Goal: Check status: Check status

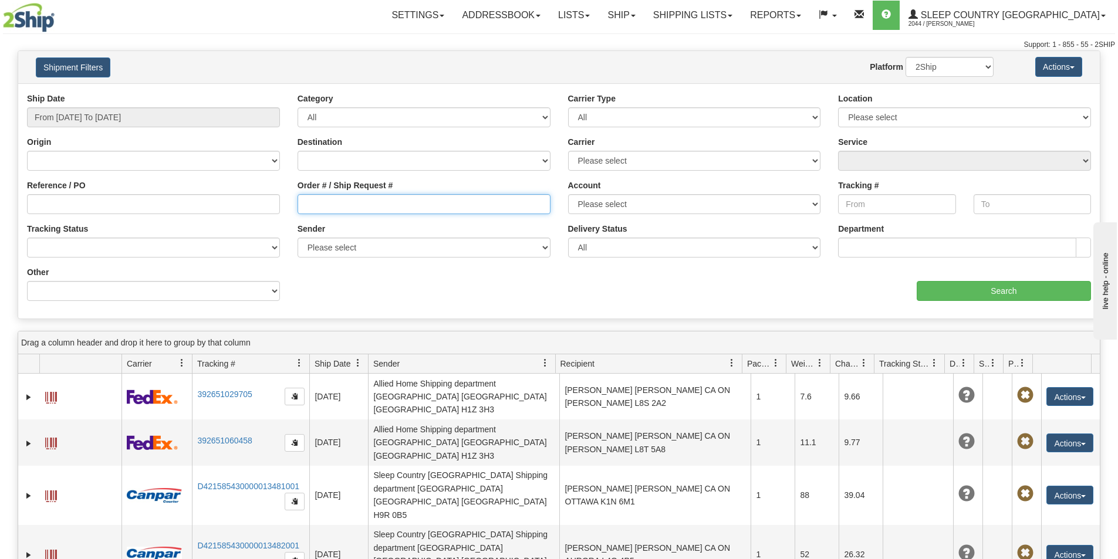
click at [312, 201] on input "Order # / Ship Request #" at bounding box center [424, 204] width 253 height 20
click at [319, 204] on input "Order # / Ship Request #" at bounding box center [424, 204] width 253 height 20
paste input "9000I031814"
click at [305, 204] on input "9000I031814" at bounding box center [424, 204] width 253 height 20
type input "9000I031814"
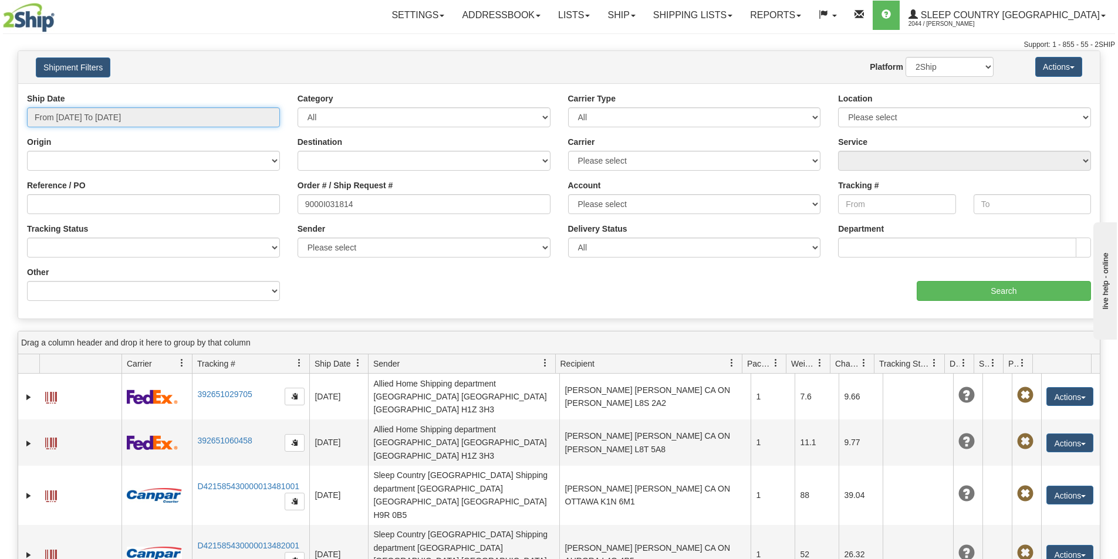
drag, startPoint x: 112, startPoint y: 108, endPoint x: 114, endPoint y: 115, distance: 7.6
click at [112, 108] on input "From [DATE] To [DATE]" at bounding box center [153, 117] width 253 height 20
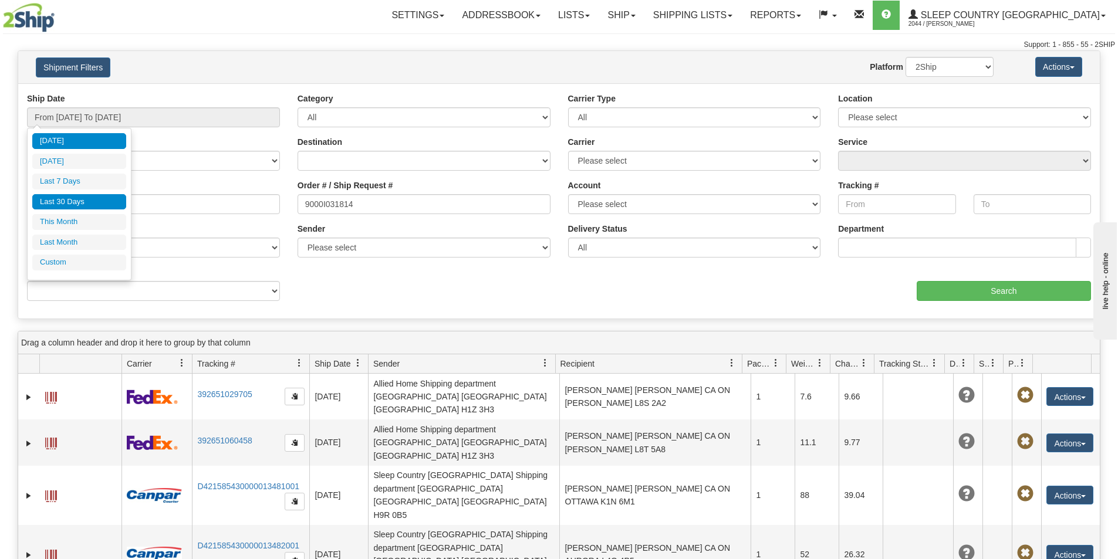
click at [82, 204] on li "Last 30 Days" at bounding box center [79, 202] width 94 height 16
type input "From [DATE] To [DATE]"
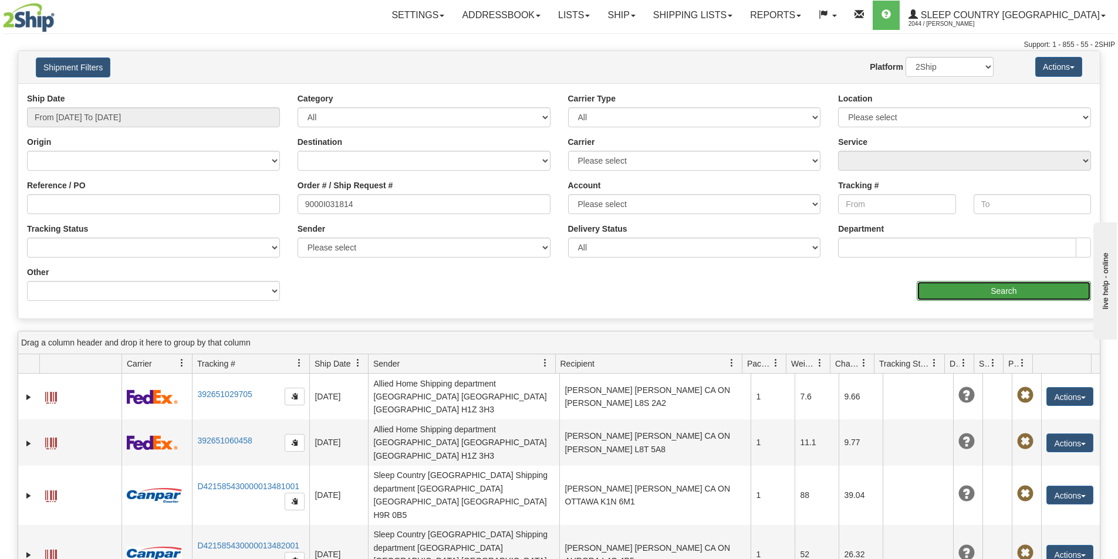
click at [1034, 285] on input "Search" at bounding box center [1004, 291] width 174 height 20
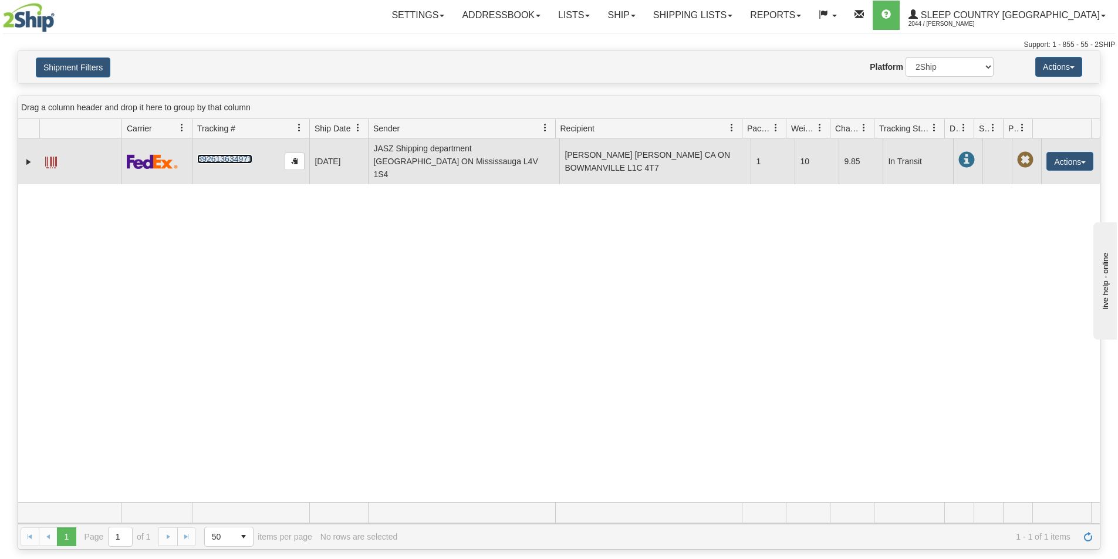
click at [223, 156] on link "392613634971" at bounding box center [224, 158] width 55 height 9
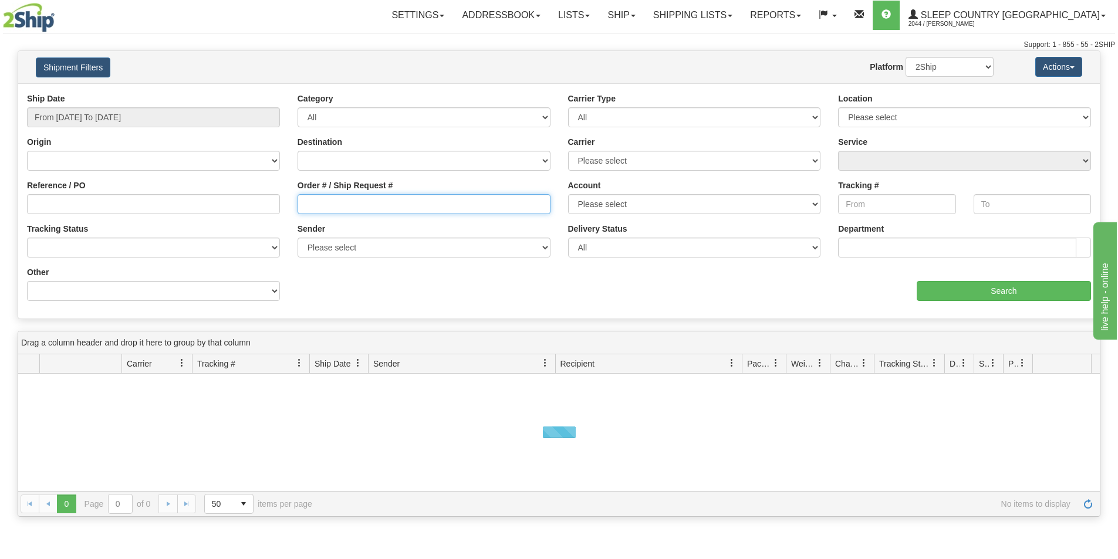
drag, startPoint x: 318, startPoint y: 202, endPoint x: 310, endPoint y: 203, distance: 7.7
click at [317, 202] on input "Order # / Ship Request #" at bounding box center [424, 204] width 253 height 20
paste input "1053194"
click at [307, 202] on input "1053194" at bounding box center [424, 204] width 253 height 20
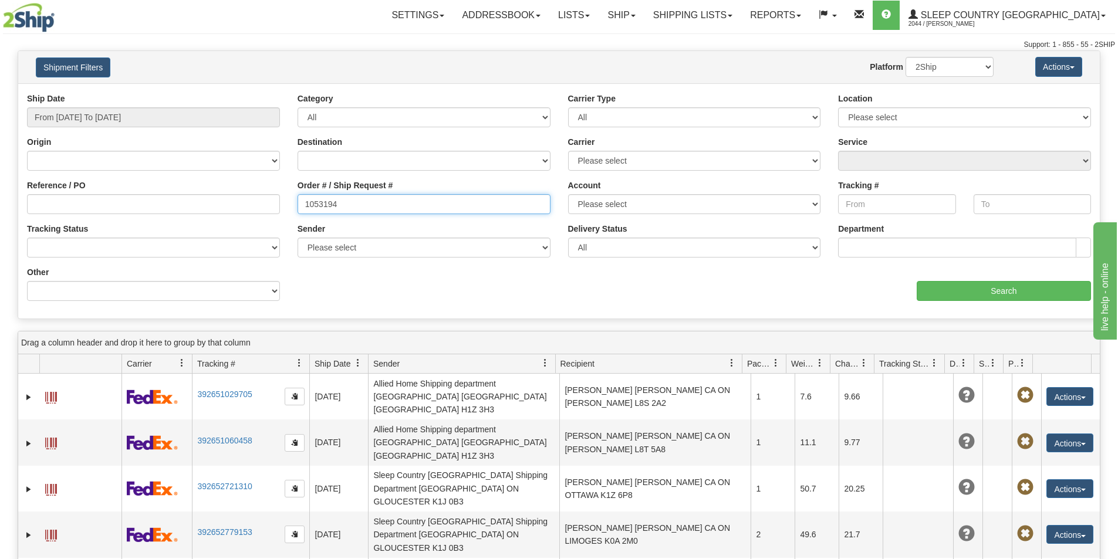
type input "1053194"
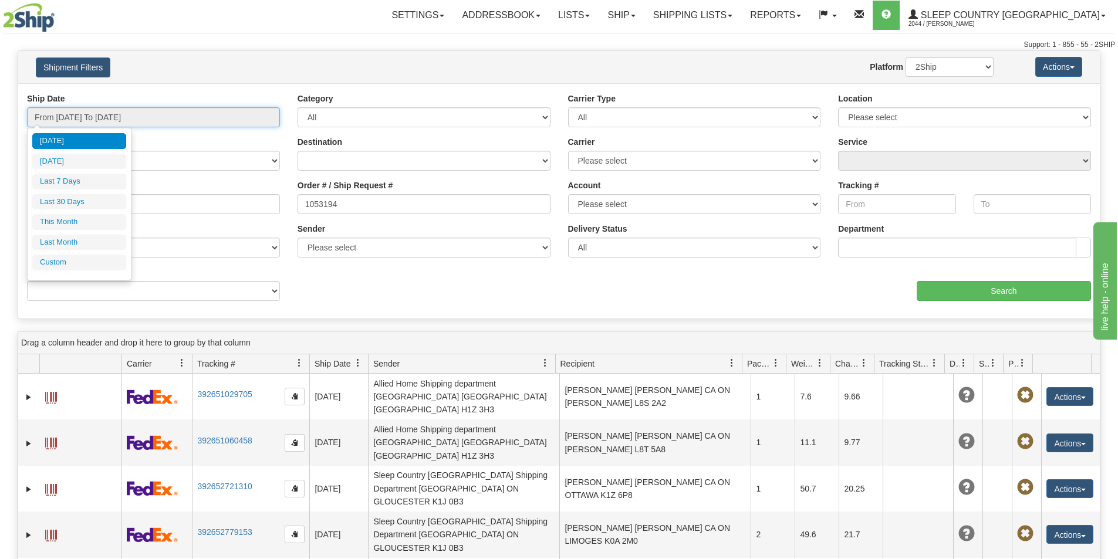
drag, startPoint x: 173, startPoint y: 124, endPoint x: 110, endPoint y: 153, distance: 69.6
click at [171, 124] on input "From [DATE] To [DATE]" at bounding box center [153, 117] width 253 height 20
drag, startPoint x: 90, startPoint y: 195, endPoint x: 100, endPoint y: 199, distance: 10.2
click at [90, 196] on li "Last 30 Days" at bounding box center [79, 202] width 94 height 16
type input "From [DATE] To [DATE]"
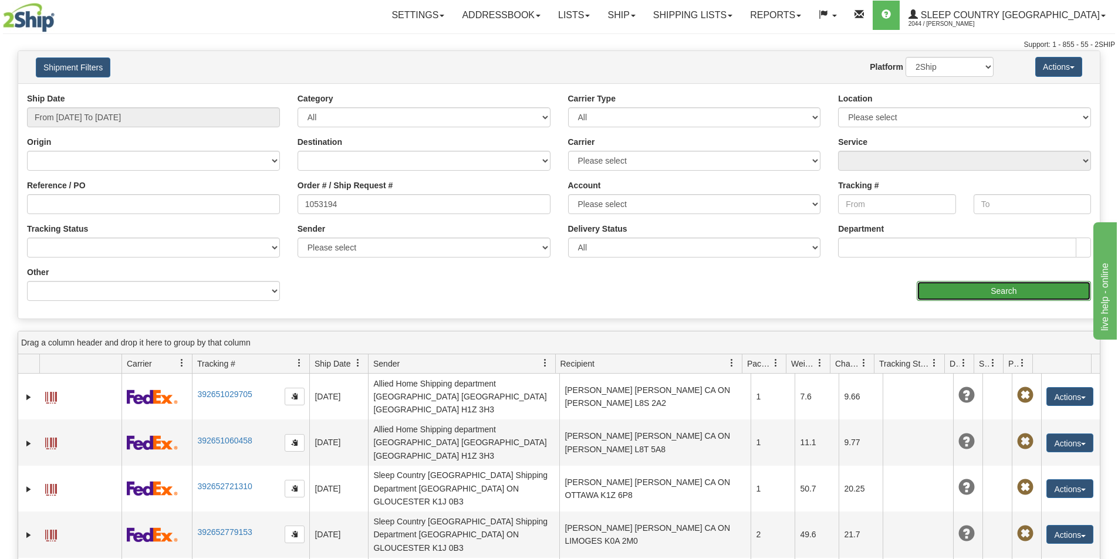
click at [1062, 293] on input "Search" at bounding box center [1004, 291] width 174 height 20
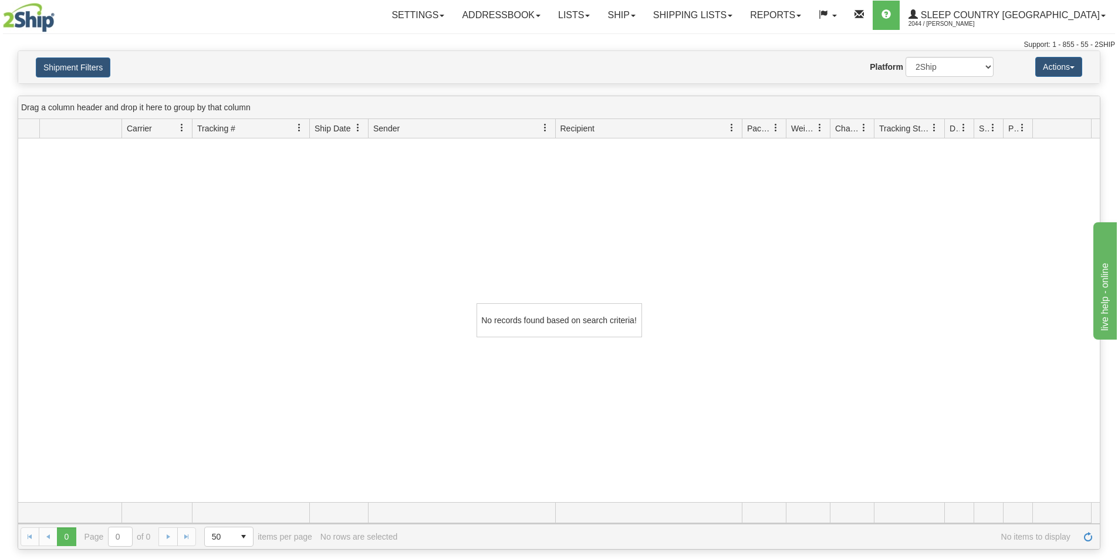
click at [325, 259] on div "No records found based on search criteria!" at bounding box center [559, 321] width 1082 height 364
click at [940, 62] on select "2Ship Imported" at bounding box center [950, 67] width 88 height 20
select select "1"
click at [906, 57] on select "2Ship Imported" at bounding box center [950, 67] width 88 height 20
click at [52, 67] on button "Shipment Filters" at bounding box center [73, 68] width 75 height 20
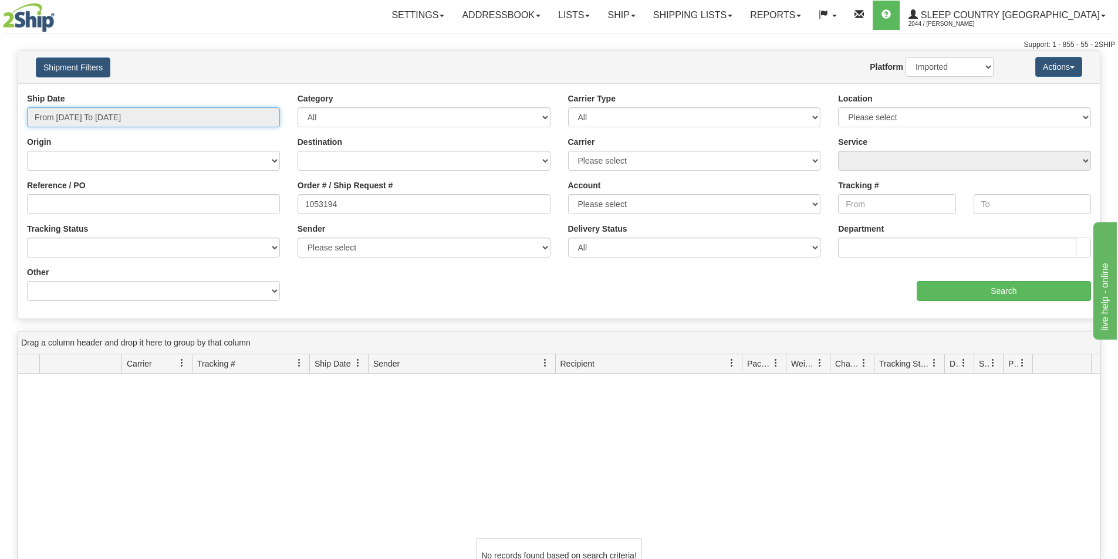
click at [131, 124] on input "From [DATE] To [DATE]" at bounding box center [153, 117] width 253 height 20
drag, startPoint x: 352, startPoint y: 208, endPoint x: 273, endPoint y: 203, distance: 78.8
click at [273, 93] on div "Reference / PO Order # / Ship Request # 1053194 Account Please select Canada Po…" at bounding box center [559, 93] width 1082 height 0
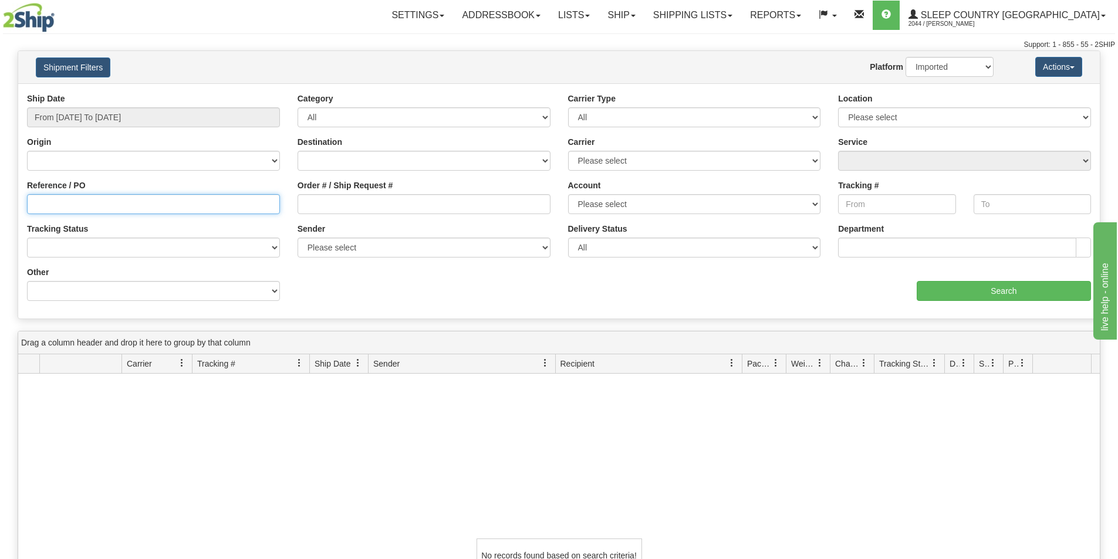
click at [141, 201] on input "Reference / PO" at bounding box center [153, 204] width 253 height 20
paste input "1053194"
type input "1053194"
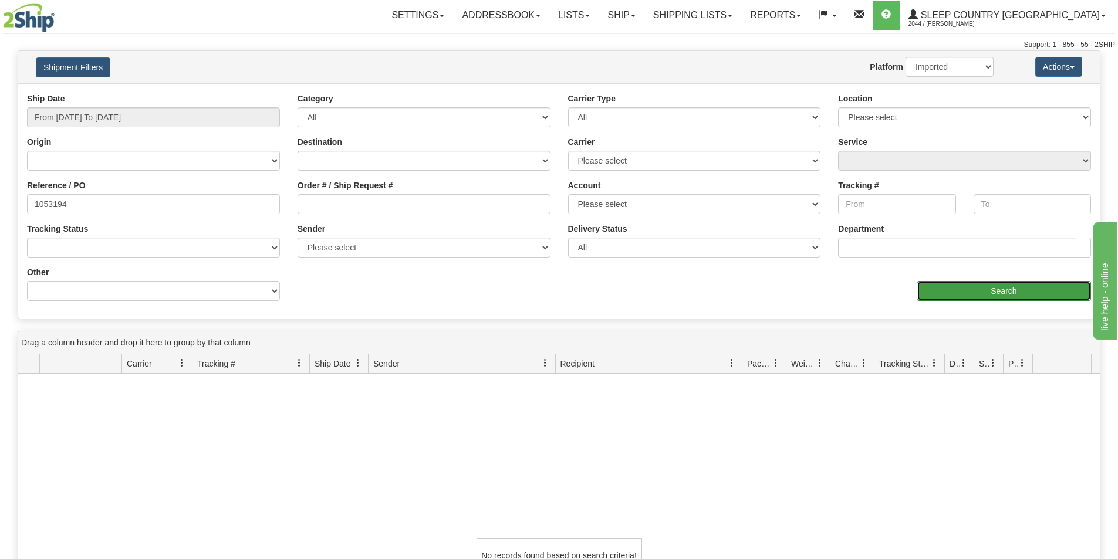
click at [1007, 293] on input "Search" at bounding box center [1004, 291] width 174 height 20
